Goal: Transaction & Acquisition: Purchase product/service

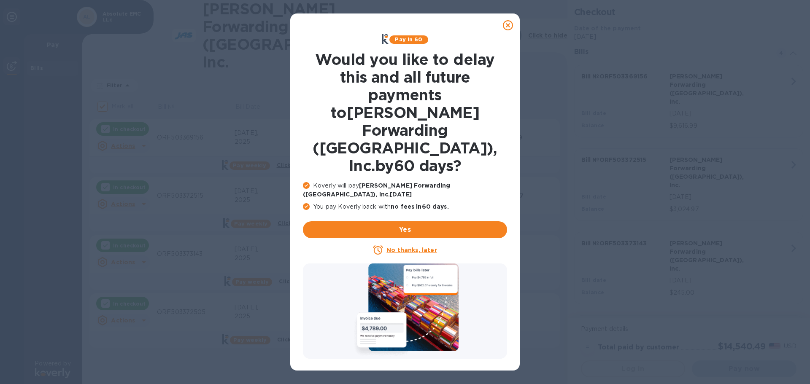
click at [427, 247] on u "No thanks, later" at bounding box center [411, 250] width 50 height 7
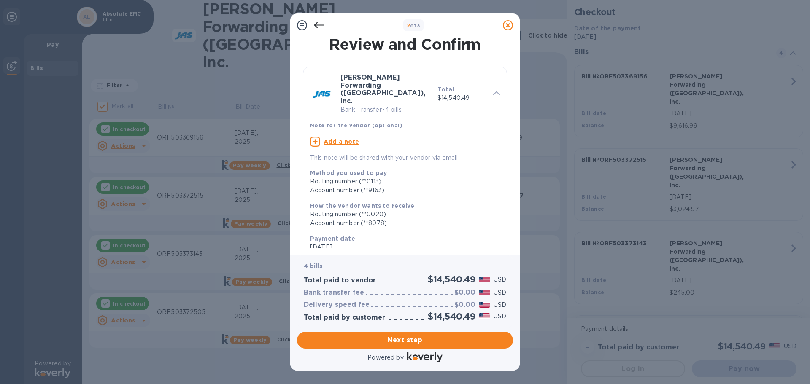
scroll to position [169, 0]
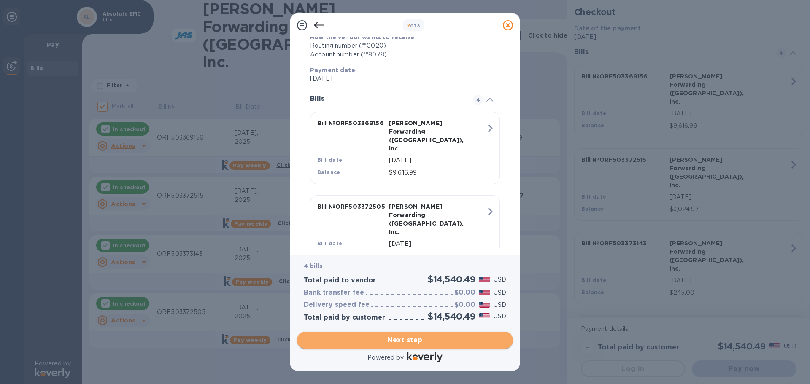
click at [454, 341] on span "Next step" at bounding box center [405, 340] width 202 height 10
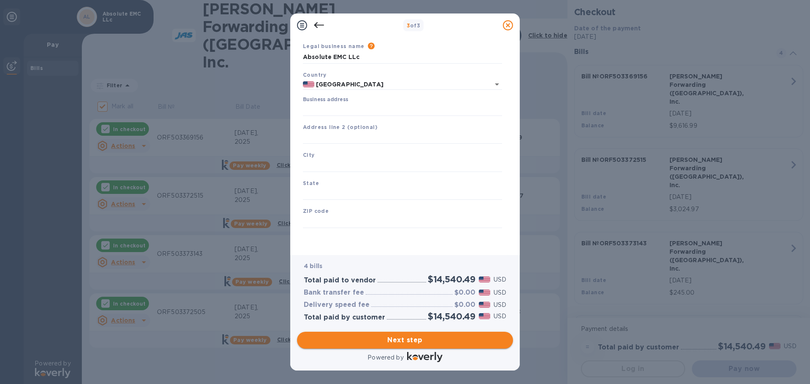
scroll to position [28, 0]
click at [350, 110] on input "Business address" at bounding box center [402, 109] width 199 height 13
type input "[STREET_ADDRESS]"
click at [345, 164] on input "text" at bounding box center [402, 165] width 199 height 13
type input "[GEOGRAPHIC_DATA]"
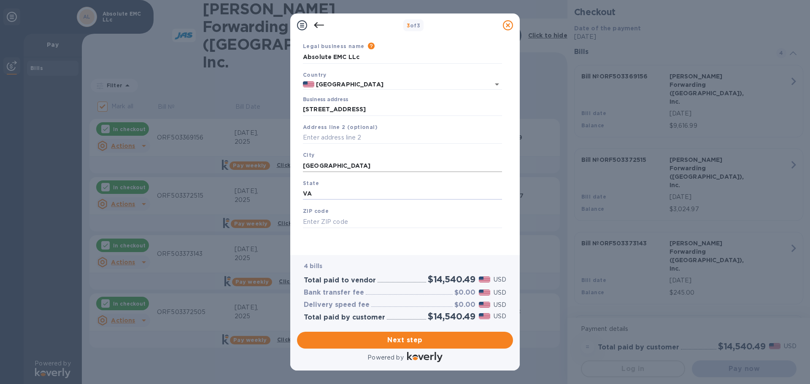
type input "VA"
type input "20111"
click at [402, 336] on span "Next step" at bounding box center [405, 340] width 202 height 10
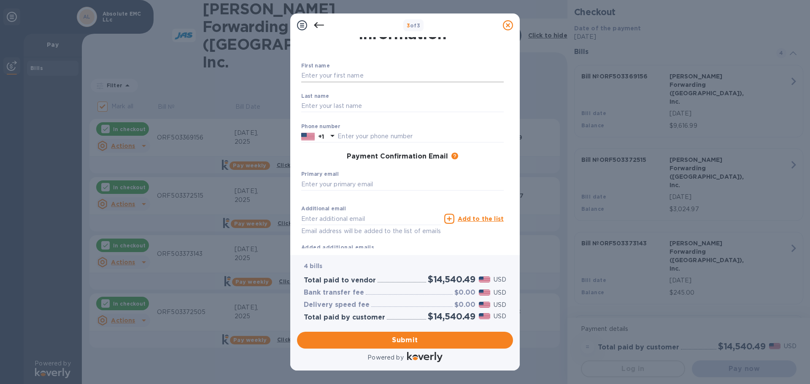
click at [352, 78] on input "text" at bounding box center [402, 76] width 202 height 13
type input "[PERSON_NAME]"
type input "7037747505"
type input "[PERSON_NAME][EMAIL_ADDRESS][DOMAIN_NAME]"
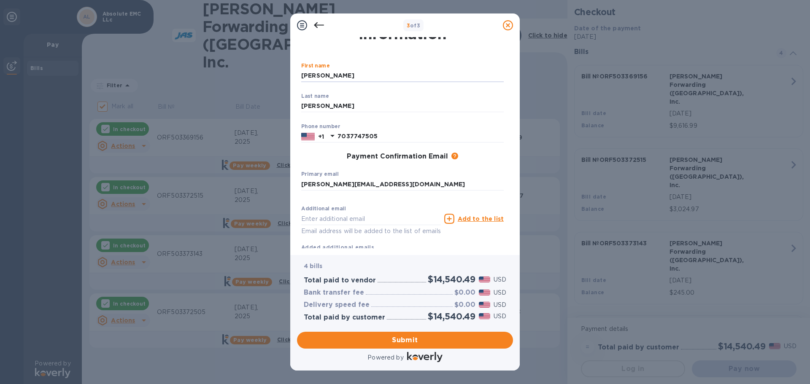
type input "[PERSON_NAME][EMAIL_ADDRESS][DOMAIN_NAME]"
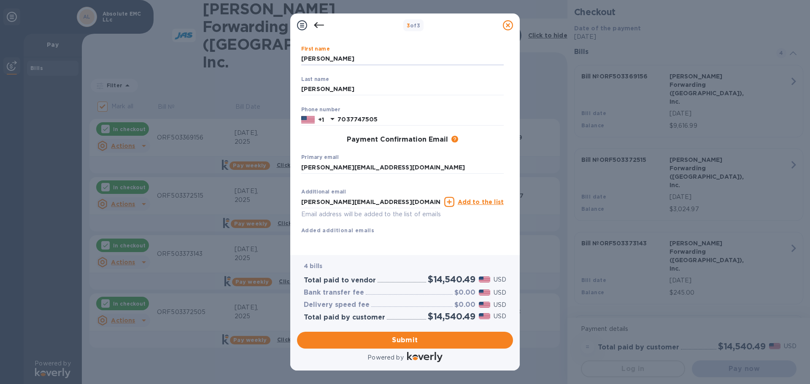
scroll to position [55, 0]
drag, startPoint x: 353, startPoint y: 191, endPoint x: 291, endPoint y: 189, distance: 62.9
click at [291, 189] on div "Payment Contact Information First name [PERSON_NAME] ​ Last name [PERSON_NAME] …" at bounding box center [404, 146] width 229 height 218
click at [447, 338] on span "Submit" at bounding box center [405, 340] width 202 height 10
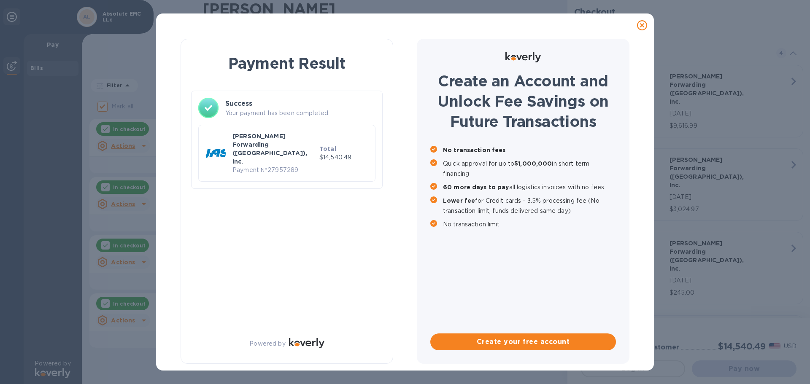
checkbox input "false"
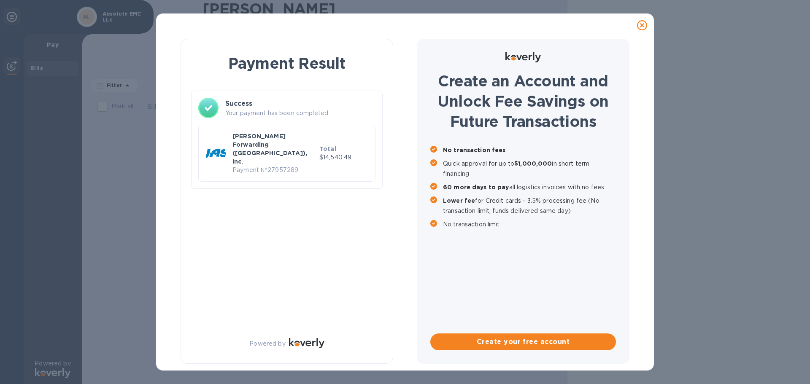
click at [245, 100] on h3 "Success" at bounding box center [300, 104] width 150 height 10
click at [244, 141] on p "[PERSON_NAME] Forwarding ([GEOGRAPHIC_DATA]), Inc." at bounding box center [274, 149] width 84 height 34
